Goal: Information Seeking & Learning: Check status

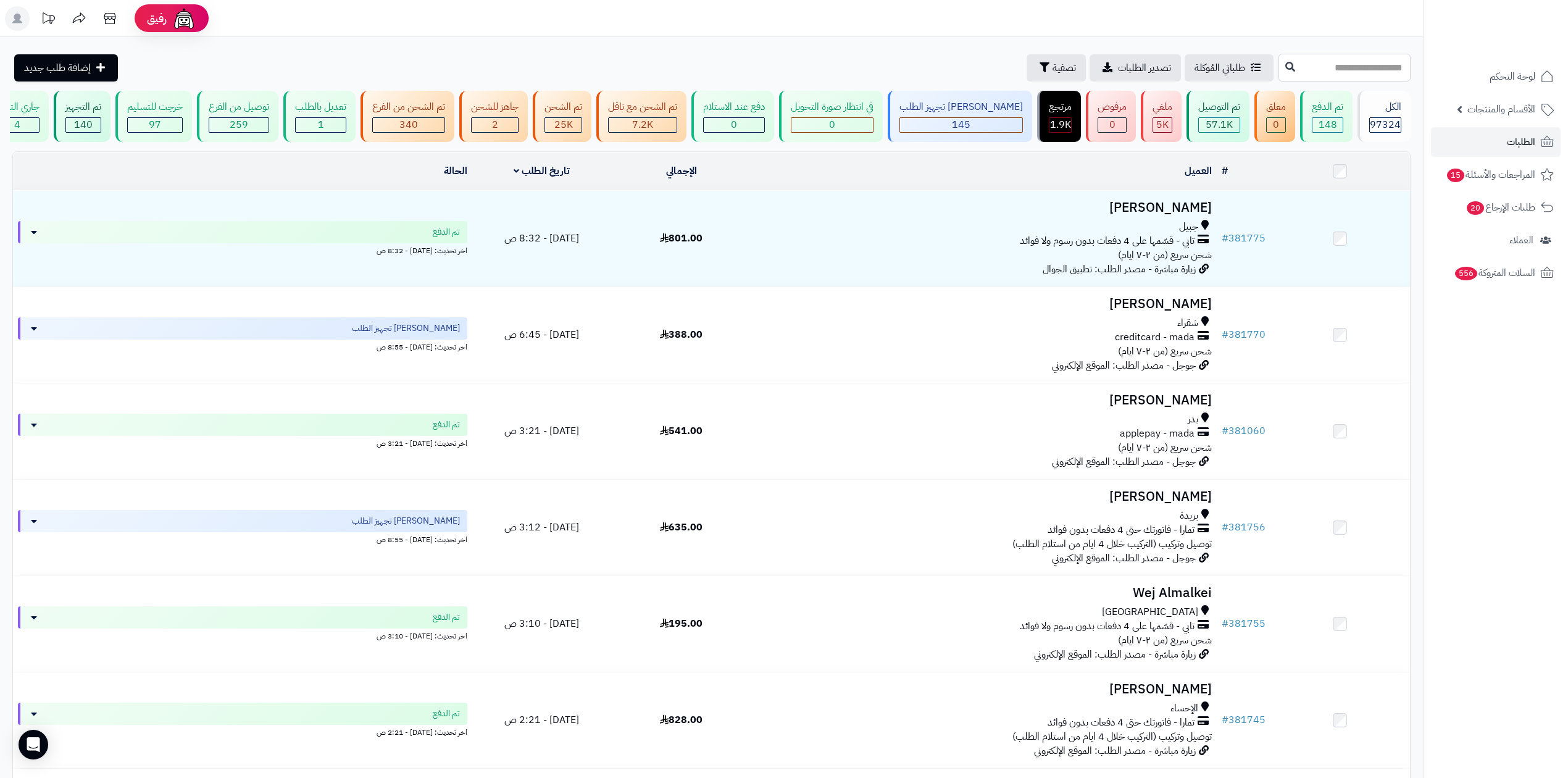
click at [1279, 64] on input "text" at bounding box center [1345, 68] width 132 height 28
paste input "******"
type input "******"
click at [1281, 60] on button at bounding box center [1290, 66] width 18 height 23
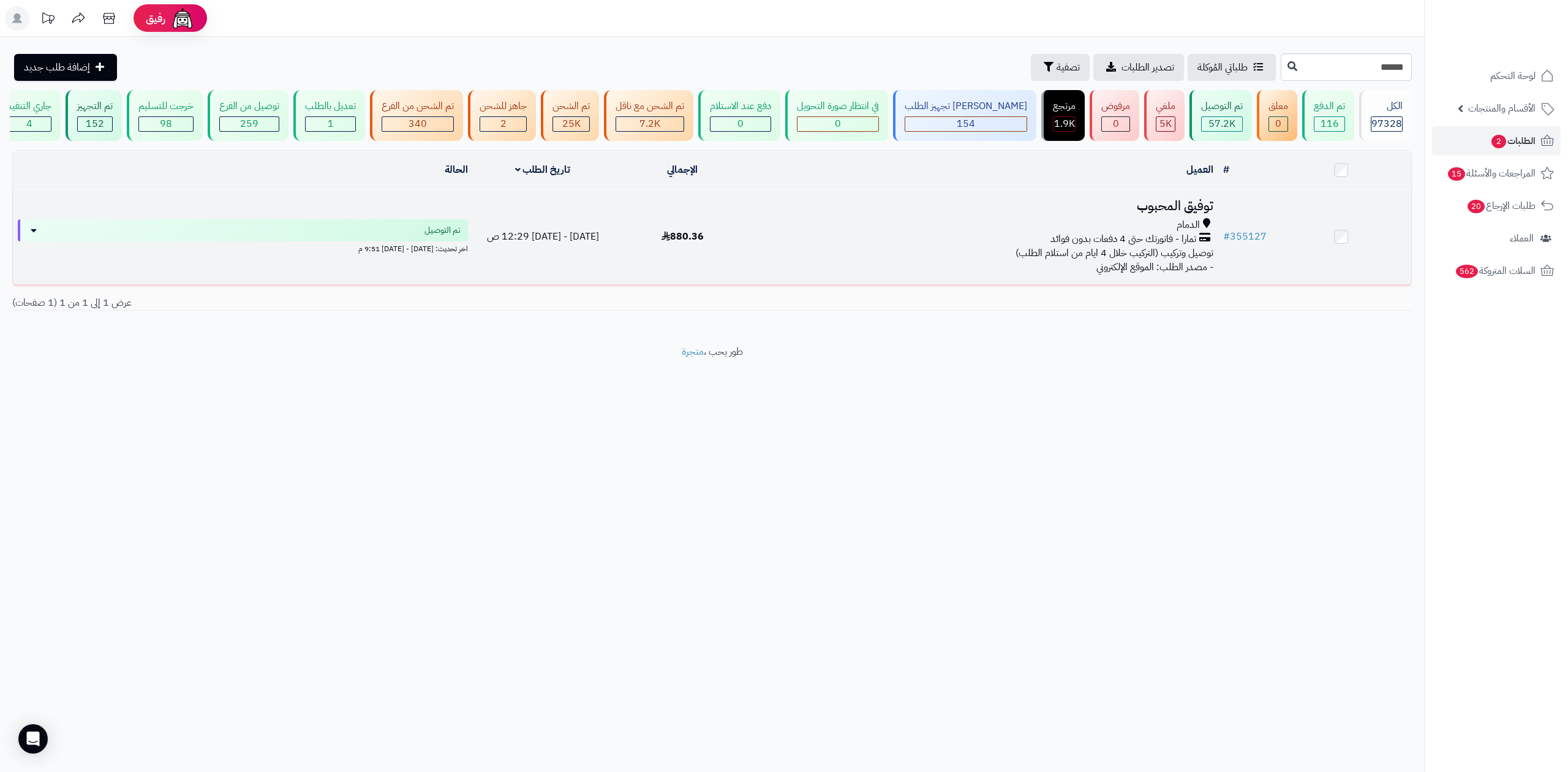
click at [1181, 199] on h3 "توفيق المحبوب" at bounding box center [985, 206] width 455 height 14
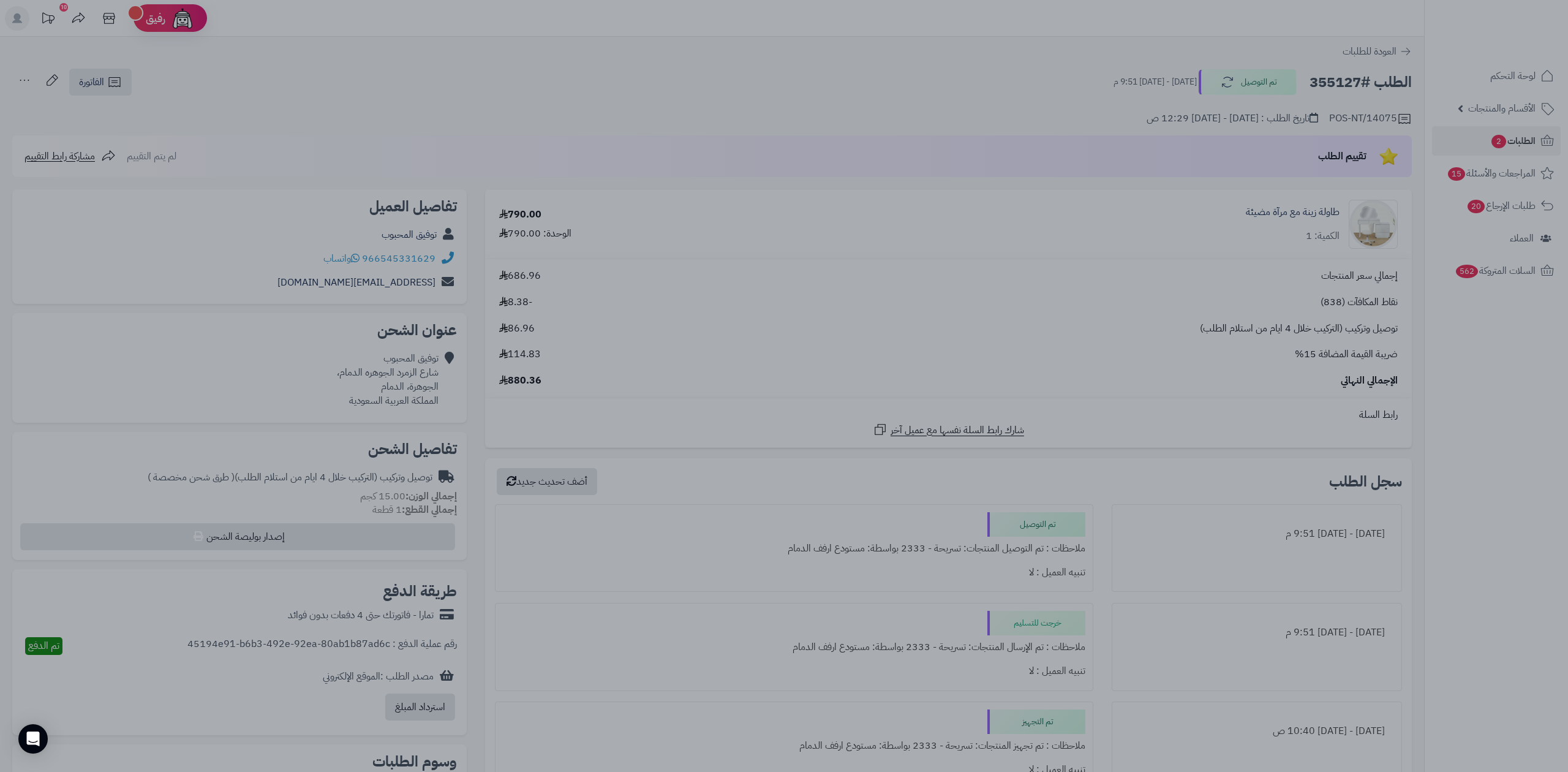
drag, startPoint x: 354, startPoint y: 253, endPoint x: 347, endPoint y: 245, distance: 10.6
click at [377, 254] on div at bounding box center [784, 386] width 1568 height 772
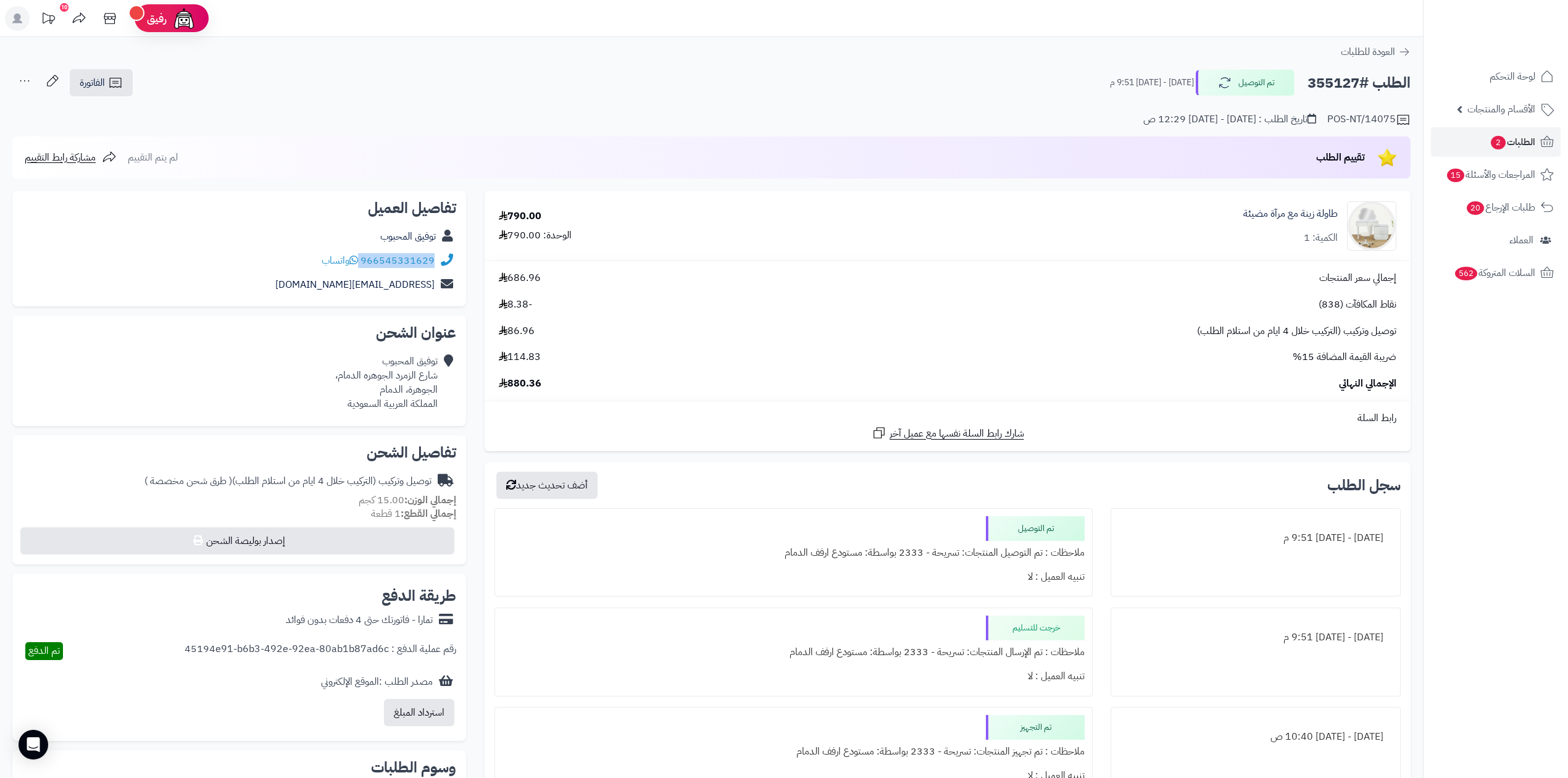
drag, startPoint x: 361, startPoint y: 255, endPoint x: 435, endPoint y: 255, distance: 74.0
click at [435, 255] on div "966545331629 واتساب" at bounding box center [239, 260] width 434 height 24
copy div "966545331629"
click at [396, 101] on div "POS-NT/14075 تاريخ الطلب : السبت - ٧ يونيو ٢٠٢٥ - 12:29 ص" at bounding box center [711, 112] width 1398 height 30
click at [1508, 148] on span "الطلبات 2" at bounding box center [1513, 141] width 45 height 17
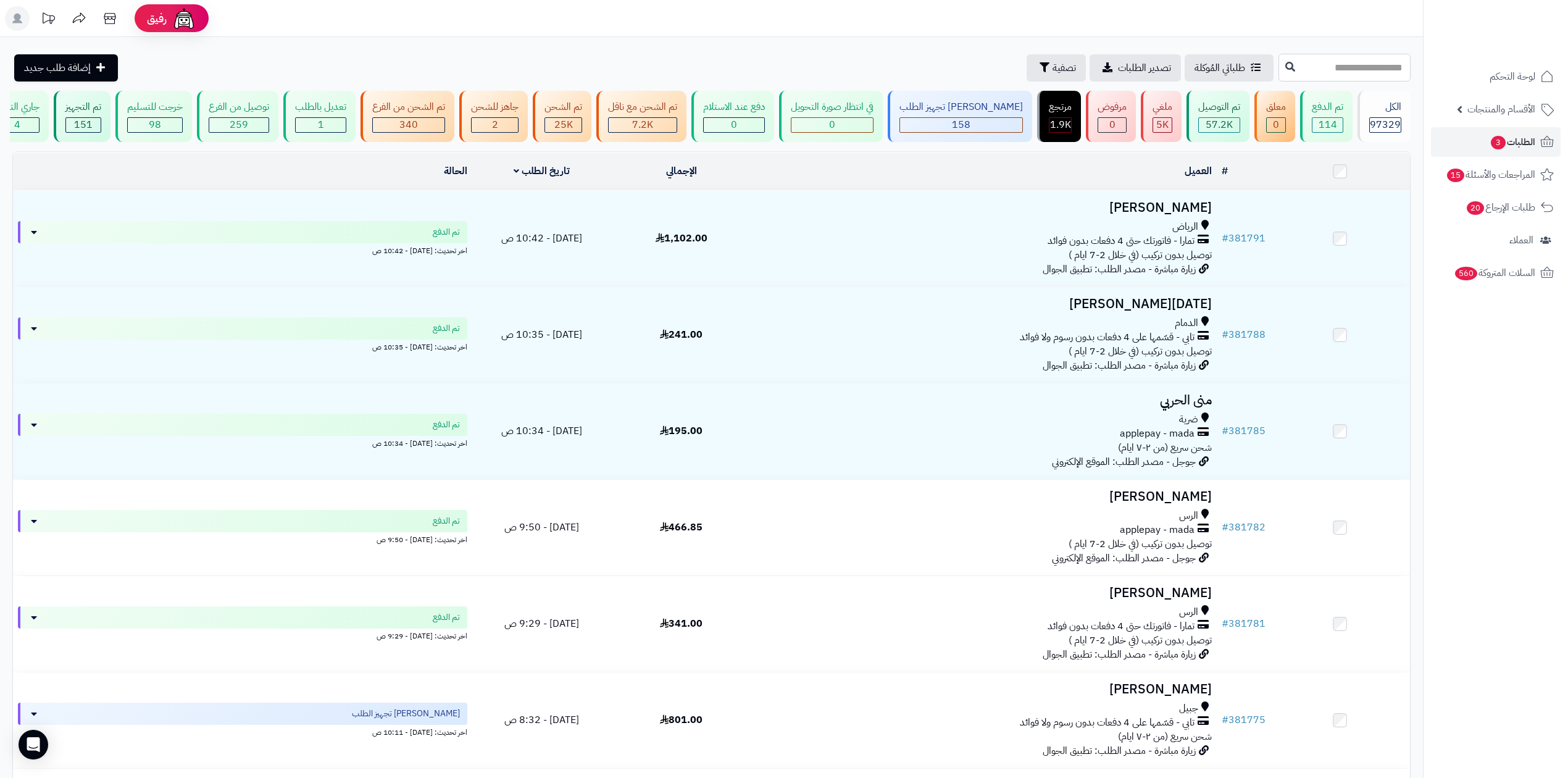
click at [1293, 68] on input "text" at bounding box center [1345, 68] width 132 height 28
click at [1282, 62] on input "text" at bounding box center [1345, 68] width 132 height 28
click at [1053, 62] on span "تصفية" at bounding box center [1064, 67] width 23 height 15
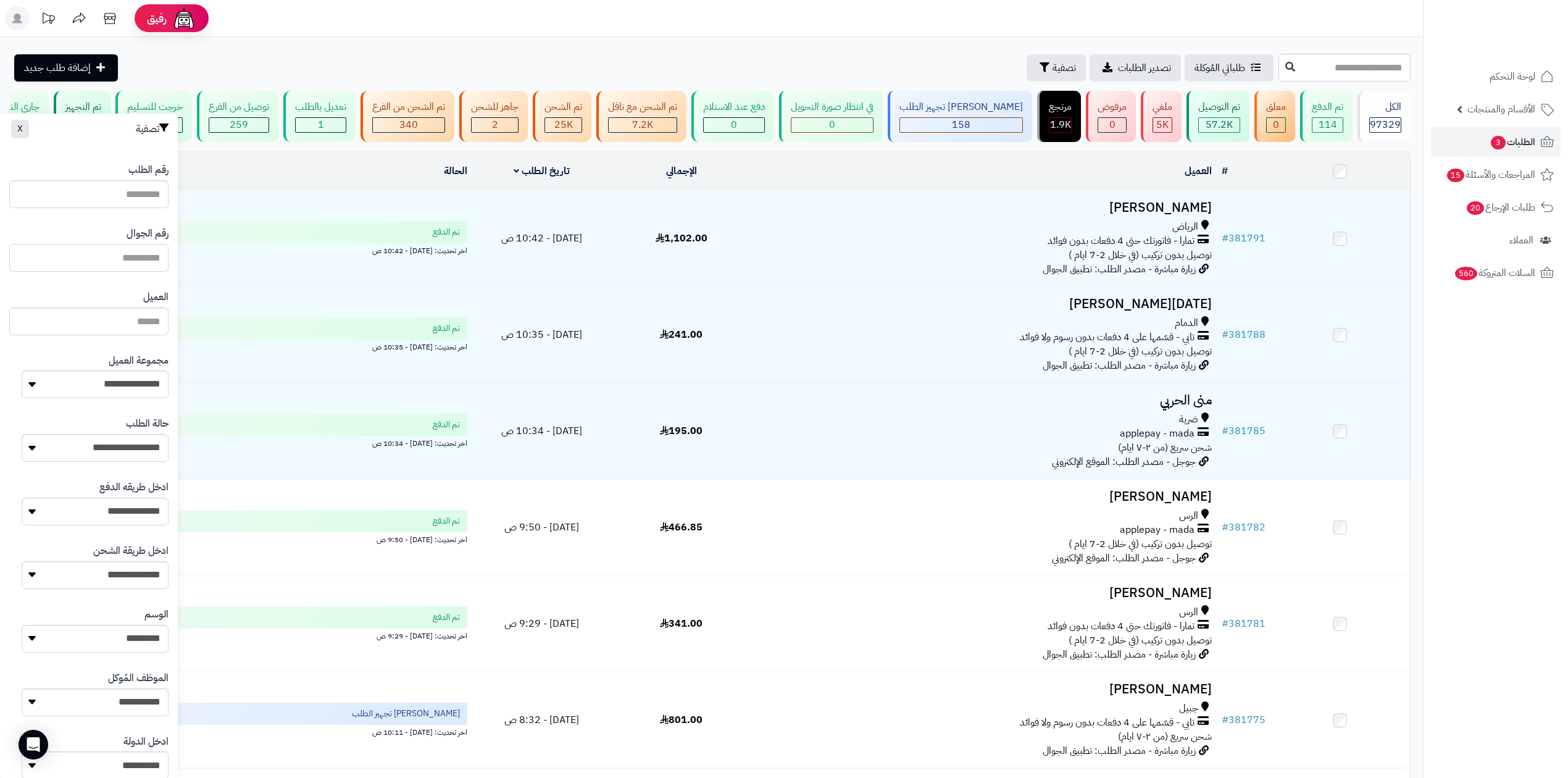
click at [160, 257] on input "text" at bounding box center [88, 258] width 160 height 28
paste input "**********"
drag, startPoint x: 103, startPoint y: 257, endPoint x: 92, endPoint y: 262, distance: 12.1
click at [92, 262] on input "**********" at bounding box center [88, 258] width 160 height 28
type input "*********"
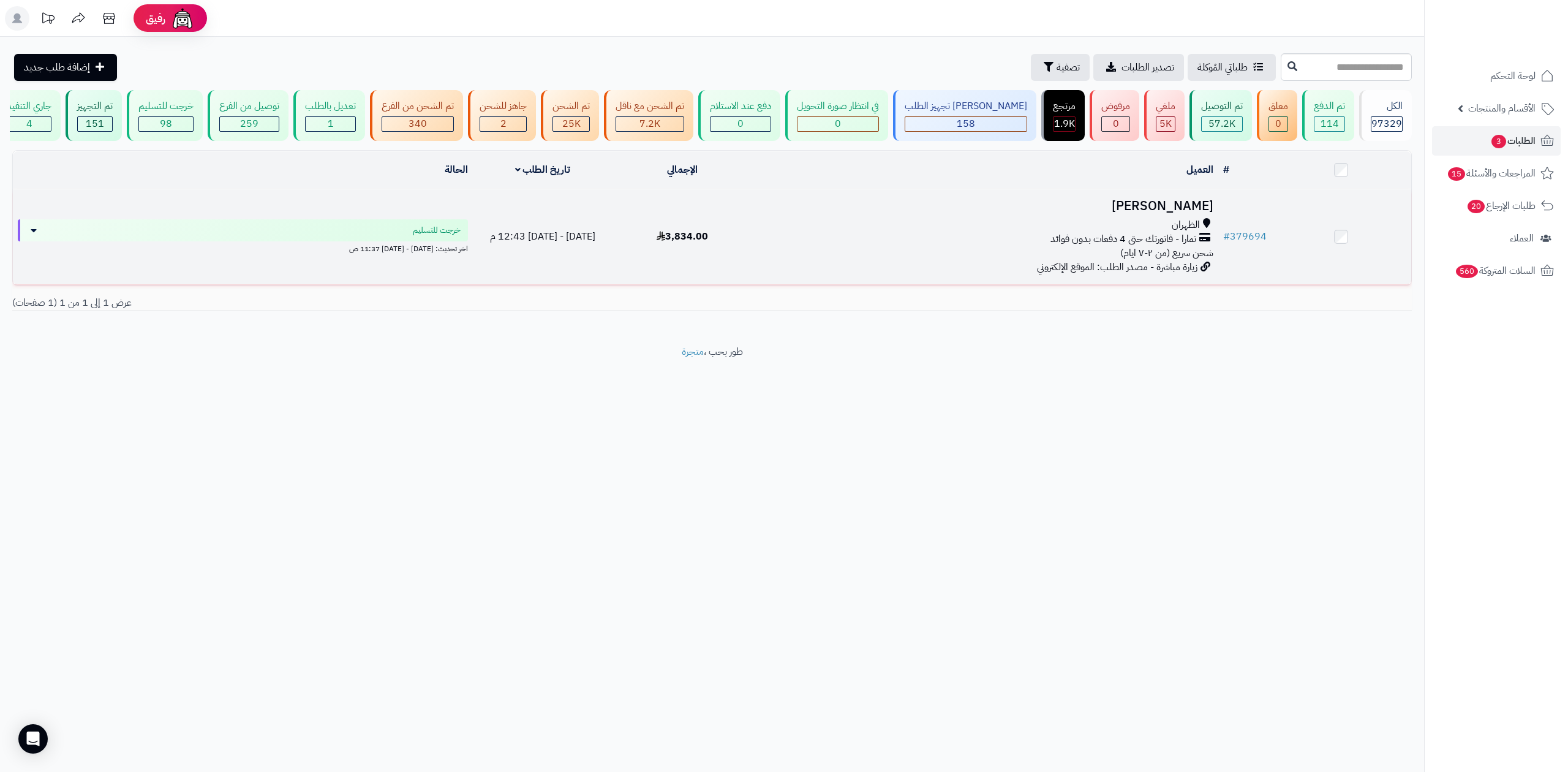
click at [1122, 211] on h3 "فوزية البوعينين" at bounding box center [985, 206] width 455 height 14
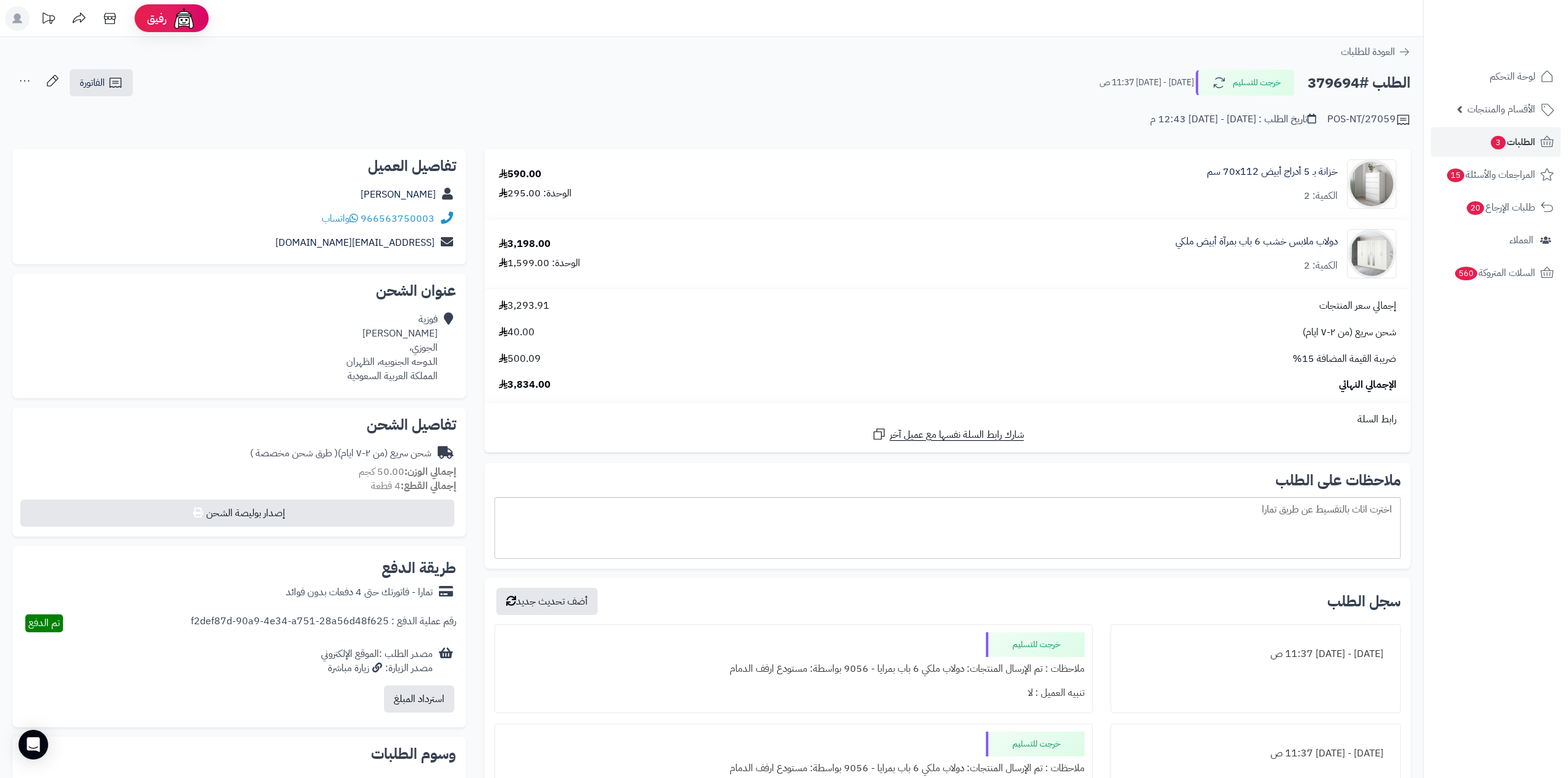
click at [1334, 84] on h2 "الطلب #379694" at bounding box center [1359, 83] width 103 height 26
copy h2 "379694"
drag, startPoint x: 361, startPoint y: 216, endPoint x: 433, endPoint y: 216, distance: 72.0
click at [433, 216] on div "966563750003 واتساب" at bounding box center [378, 218] width 113 height 14
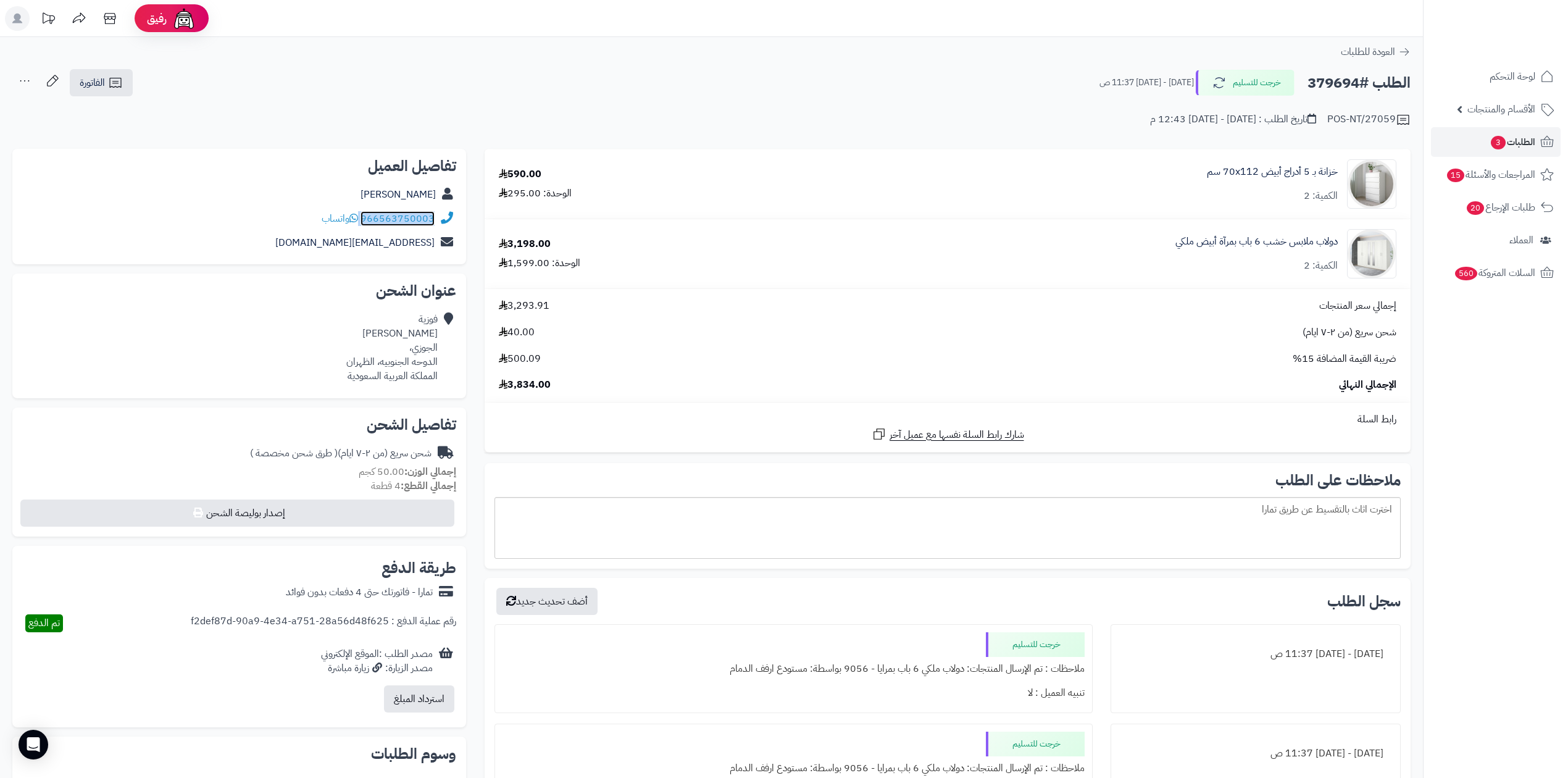
copy div "966563750003"
click at [471, 120] on div "POS-NT/27059 تاريخ الطلب : السبت - ٢٧ سبتمبر ٢٠٢٥ - 12:43 م" at bounding box center [711, 112] width 1398 height 30
drag, startPoint x: 361, startPoint y: 223, endPoint x: 438, endPoint y: 217, distance: 77.2
click at [438, 217] on div "966563750003 واتساب" at bounding box center [239, 218] width 434 height 24
copy div "966563750003"
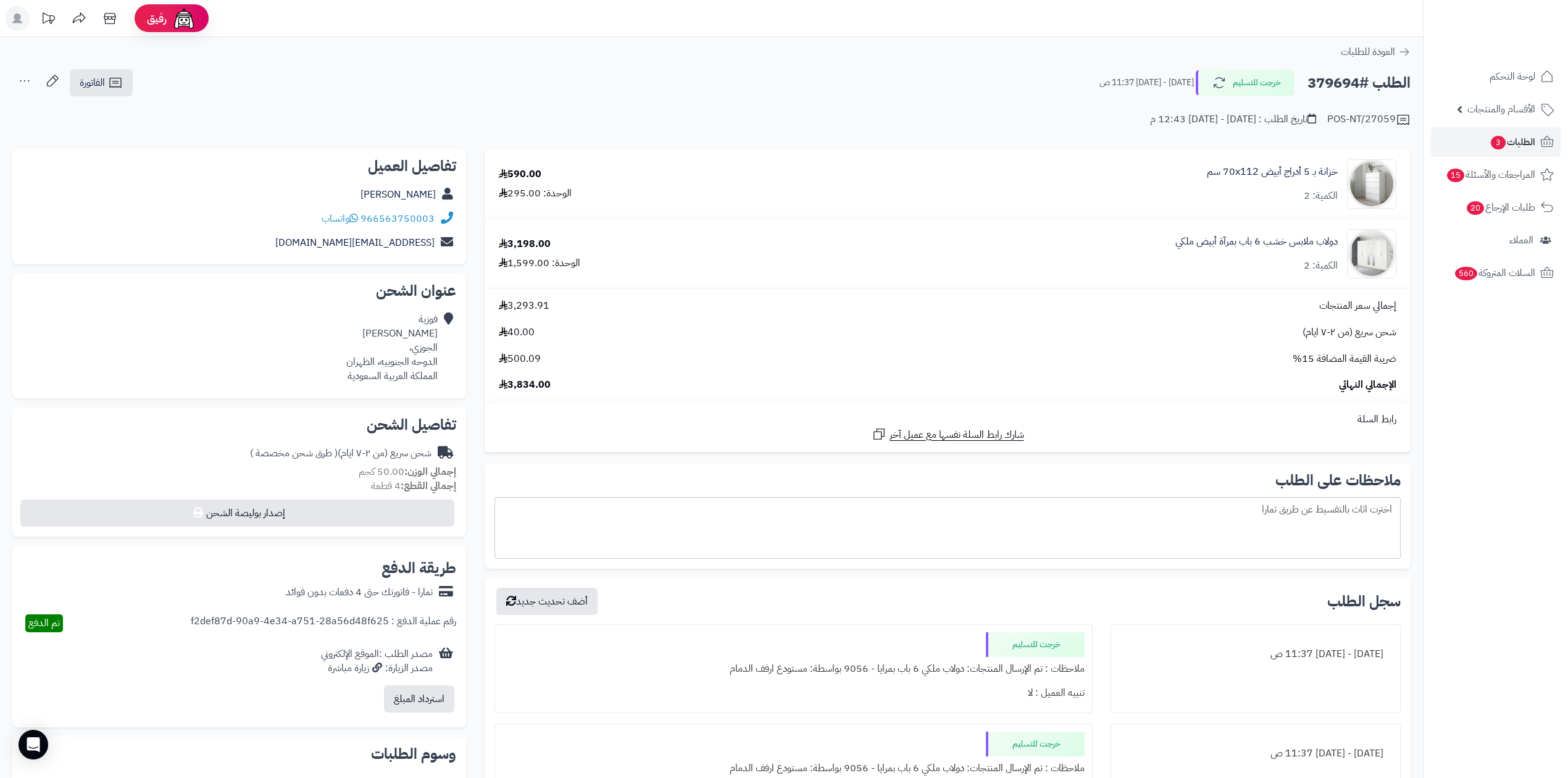
click at [1336, 84] on h2 "الطلب #379694" at bounding box center [1359, 83] width 103 height 26
copy h2 "379694"
click at [605, 128] on div "**********" at bounding box center [711, 104] width 1423 height 71
